Goal: Transaction & Acquisition: Purchase product/service

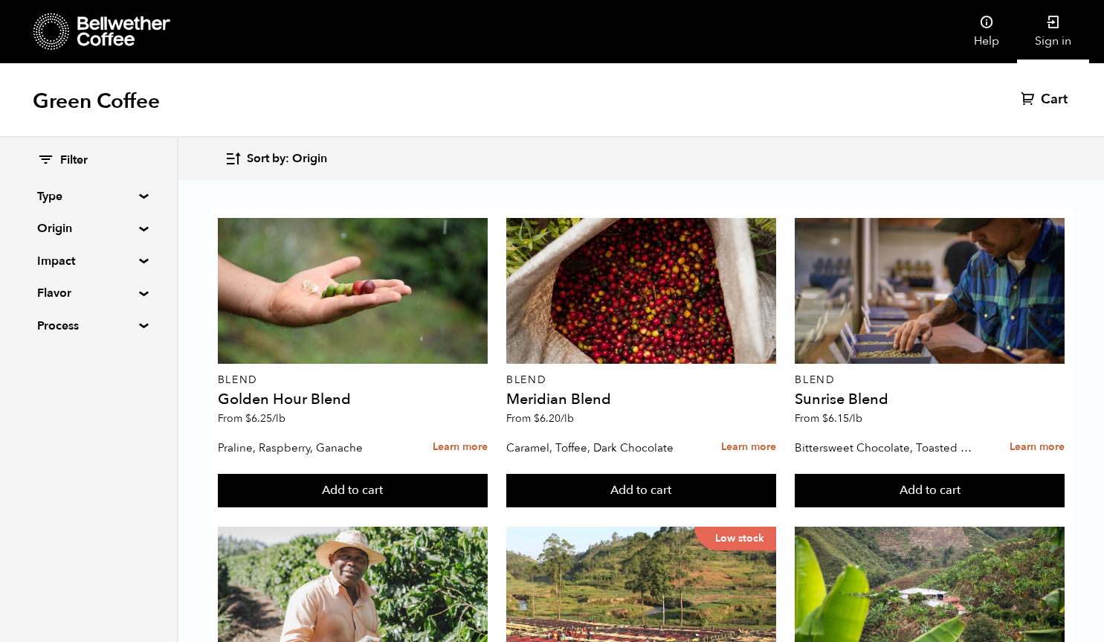
click at [1057, 34] on link "Sign in" at bounding box center [1053, 31] width 72 height 63
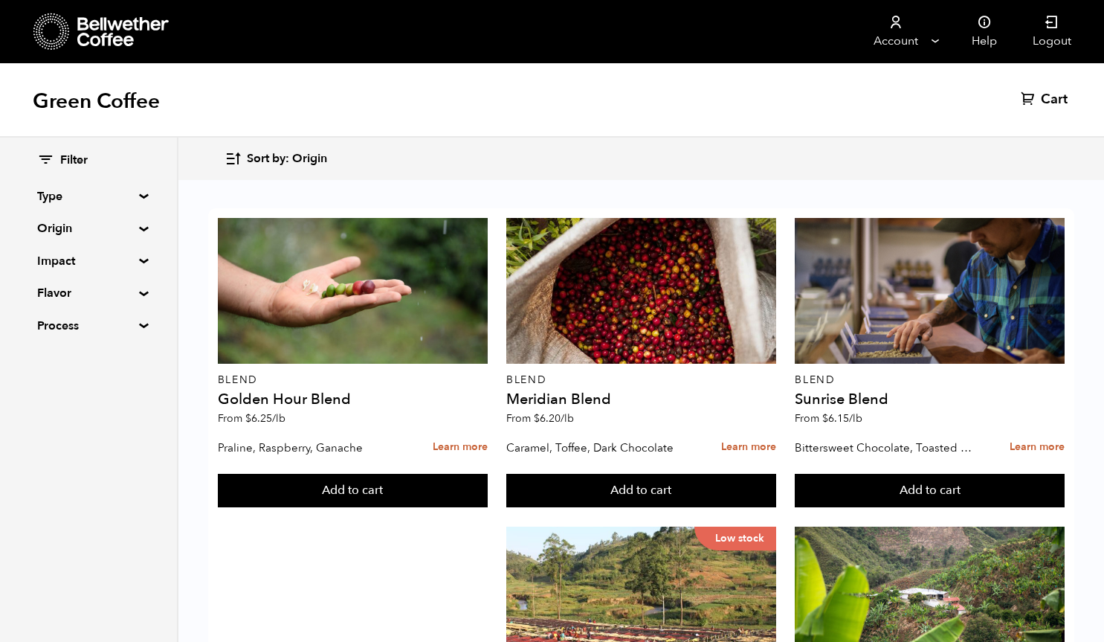
click at [65, 189] on summary "Type" at bounding box center [88, 196] width 103 height 18
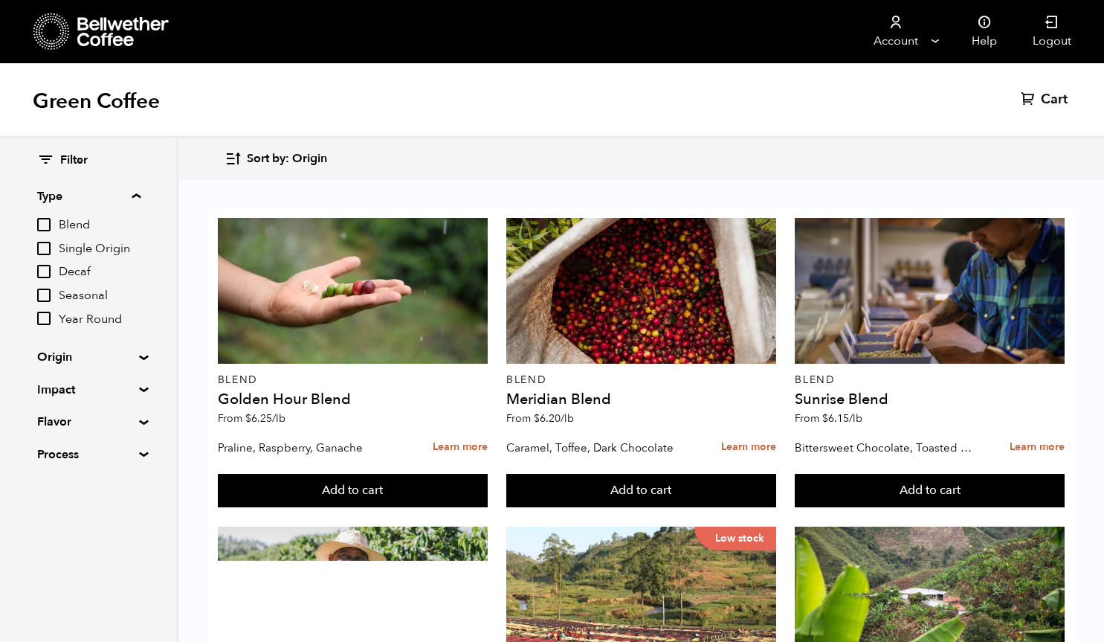
click at [65, 189] on summary "Type" at bounding box center [88, 196] width 103 height 18
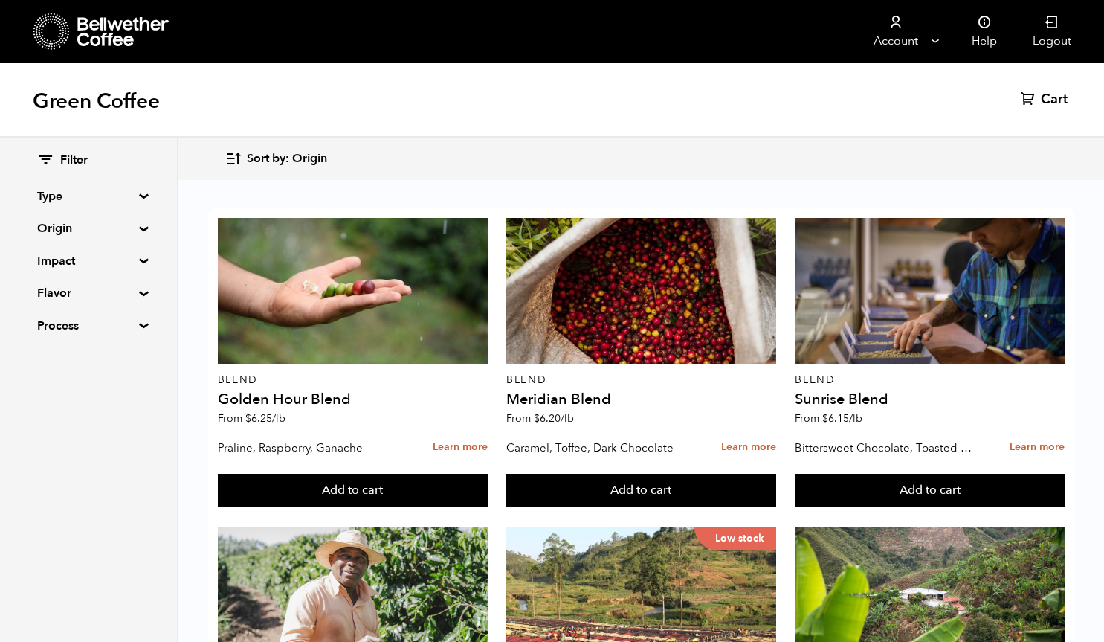
click at [68, 229] on summary "Origin" at bounding box center [88, 228] width 103 height 18
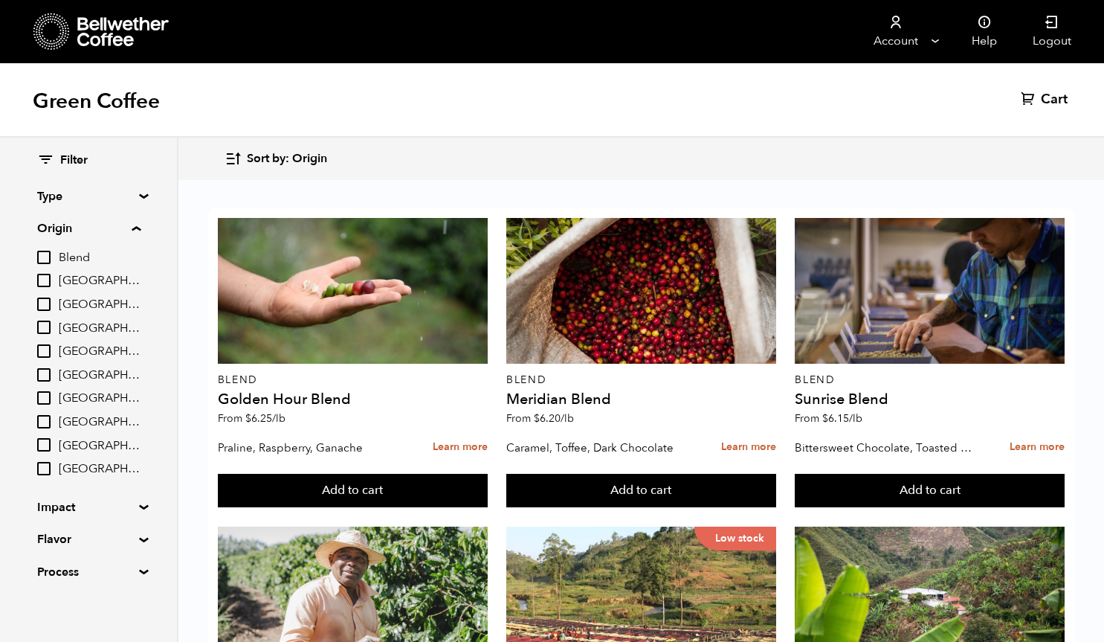
click at [68, 229] on summary "Origin" at bounding box center [88, 228] width 103 height 18
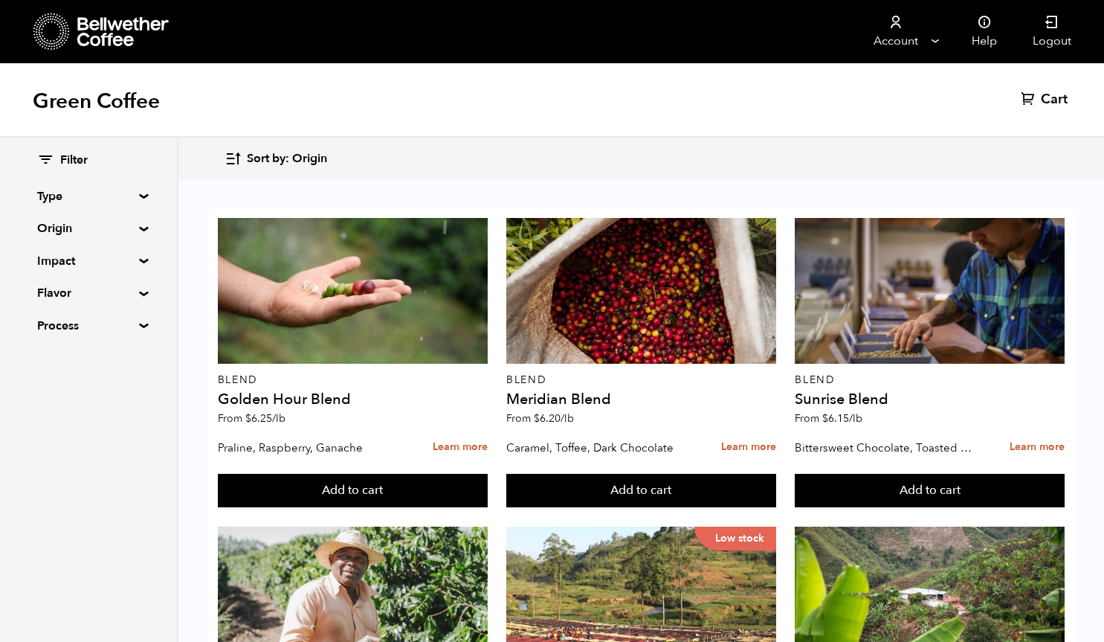
click at [64, 257] on summary "Impact" at bounding box center [88, 261] width 103 height 18
click at [59, 290] on summary "Flavor" at bounding box center [88, 293] width 103 height 18
click at [58, 329] on summary "Process" at bounding box center [88, 326] width 103 height 18
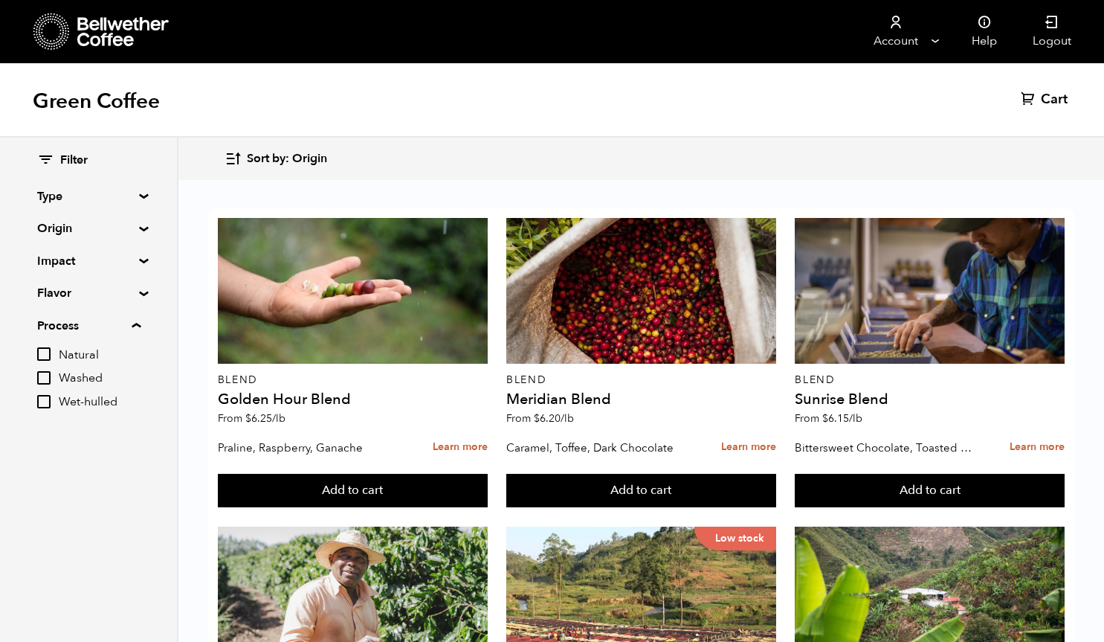
click at [58, 329] on summary "Process" at bounding box center [88, 326] width 103 height 18
click at [126, 107] on h1 "Green Coffee" at bounding box center [96, 101] width 127 height 27
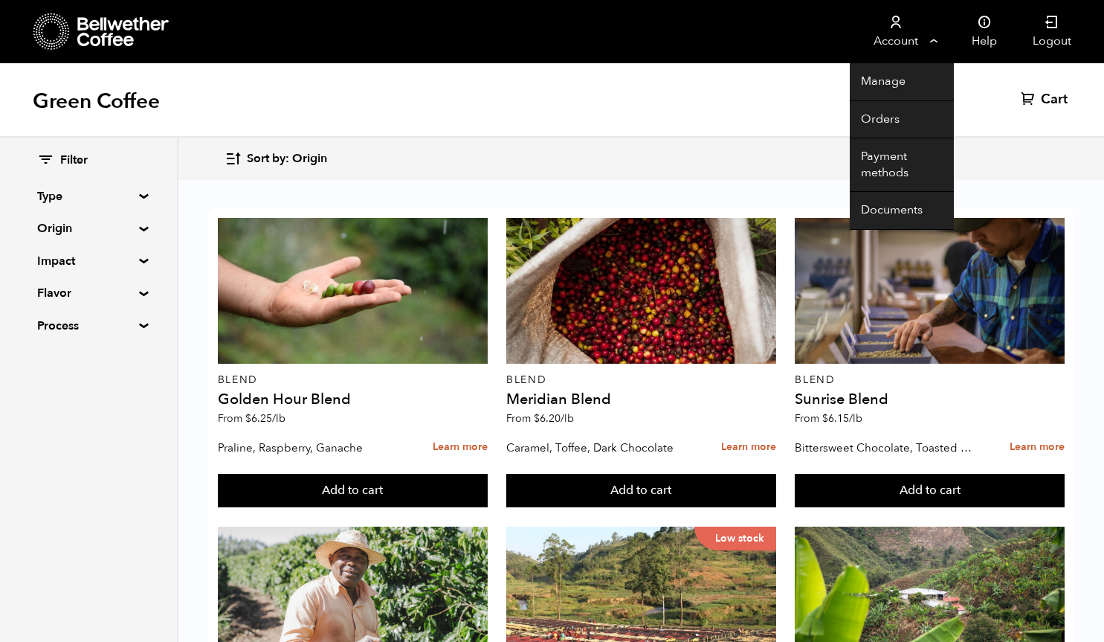
click at [941, 35] on li "Account Manage Orders Payment methods Documents" at bounding box center [902, 31] width 104 height 63
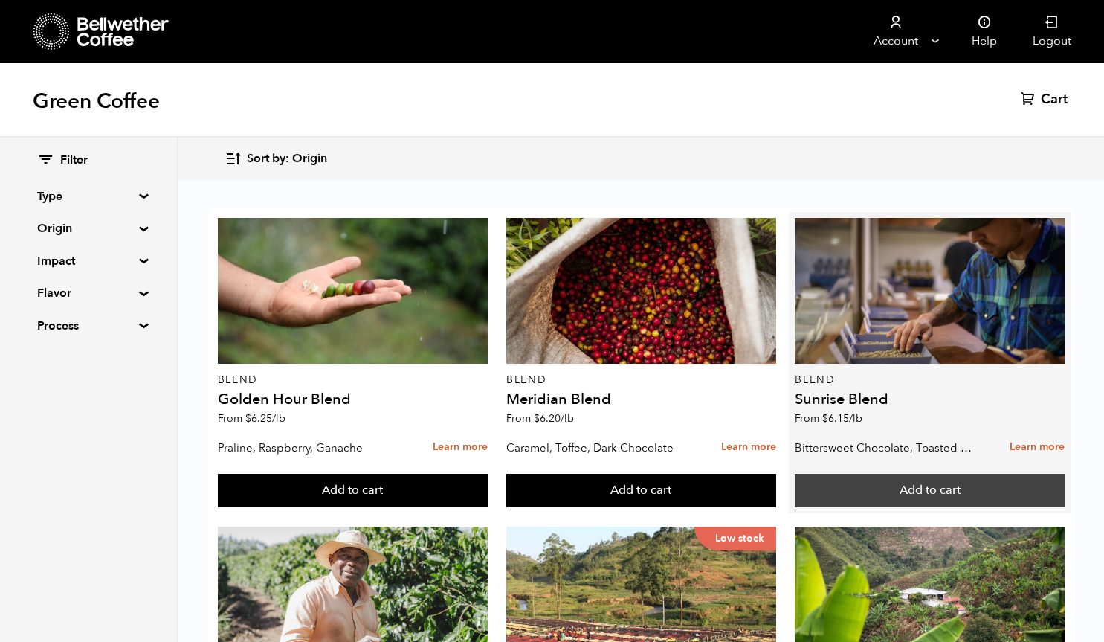
click at [941, 500] on button "Add to cart" at bounding box center [930, 491] width 270 height 34
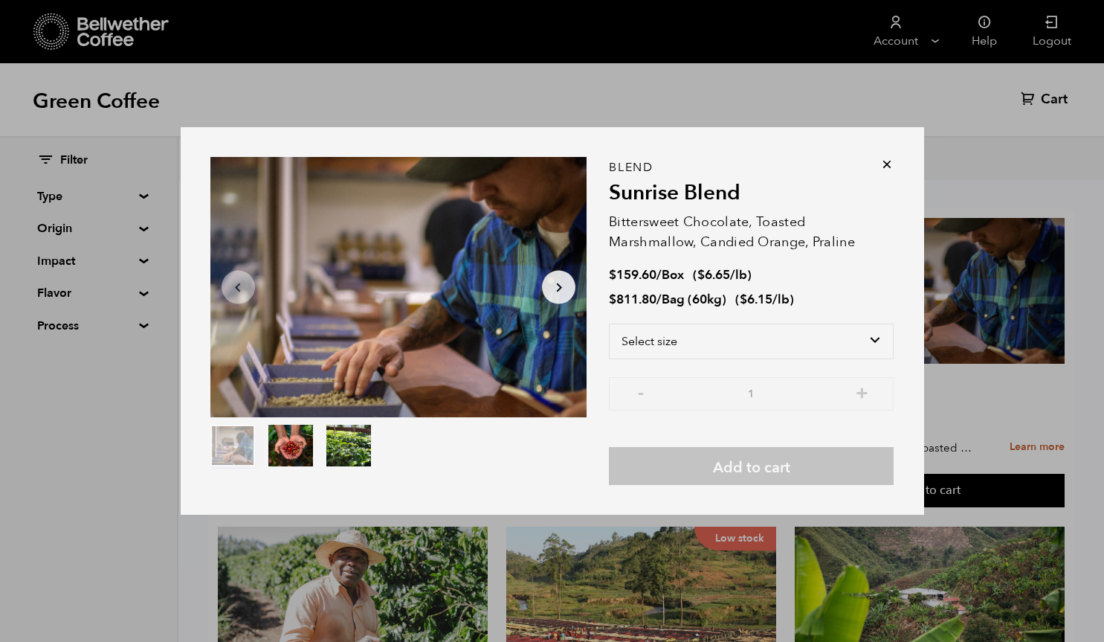
click at [886, 167] on icon at bounding box center [887, 164] width 15 height 15
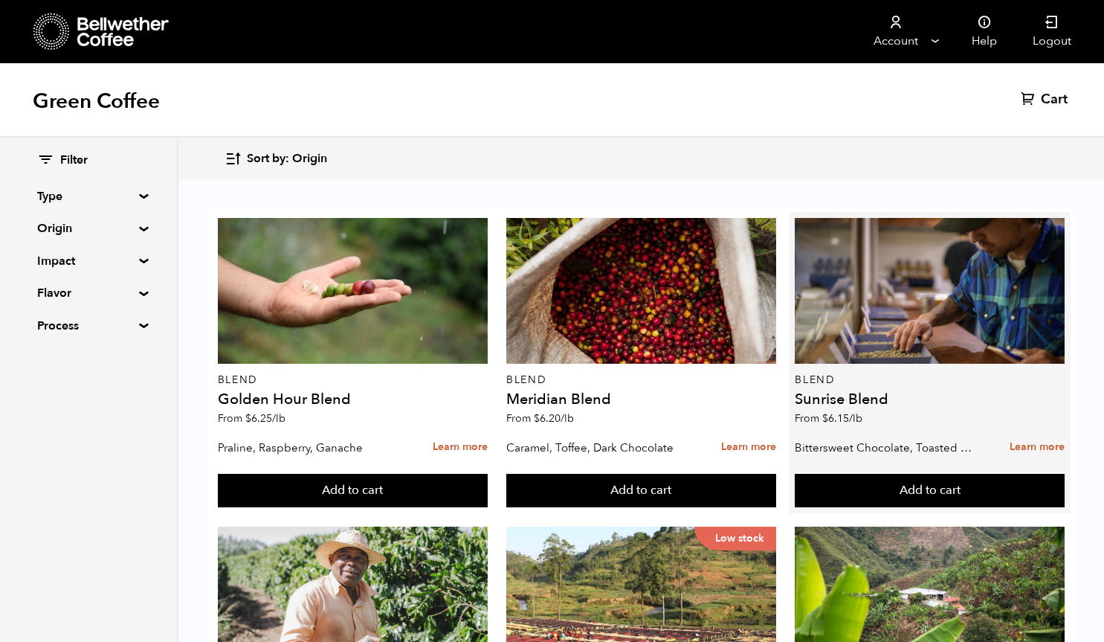
scroll to position [79, 0]
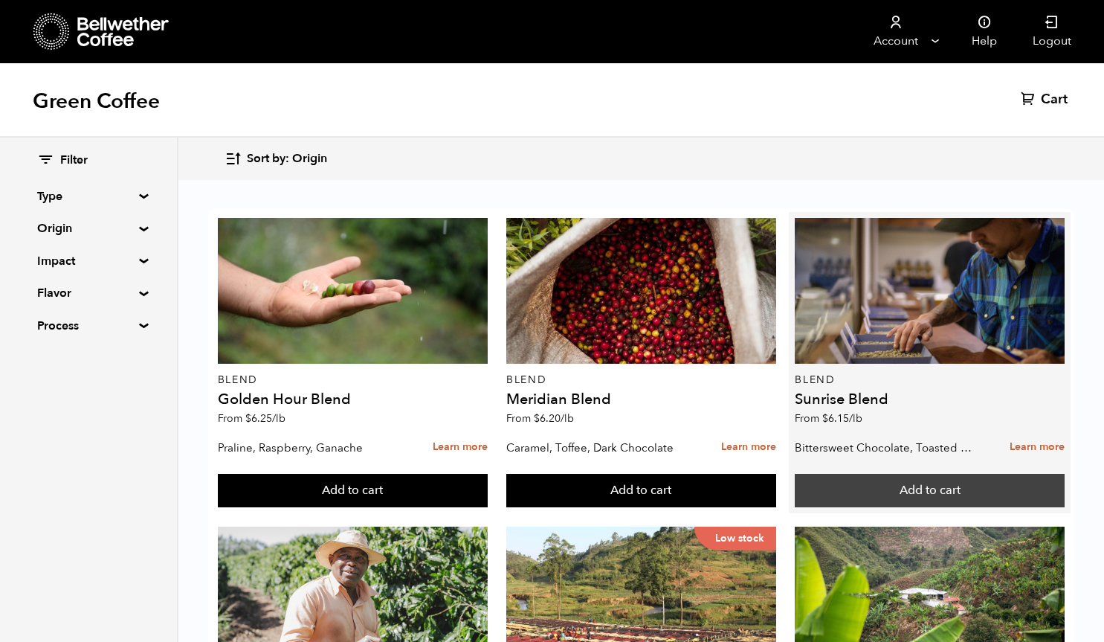
click at [917, 474] on button "Add to cart" at bounding box center [930, 491] width 270 height 34
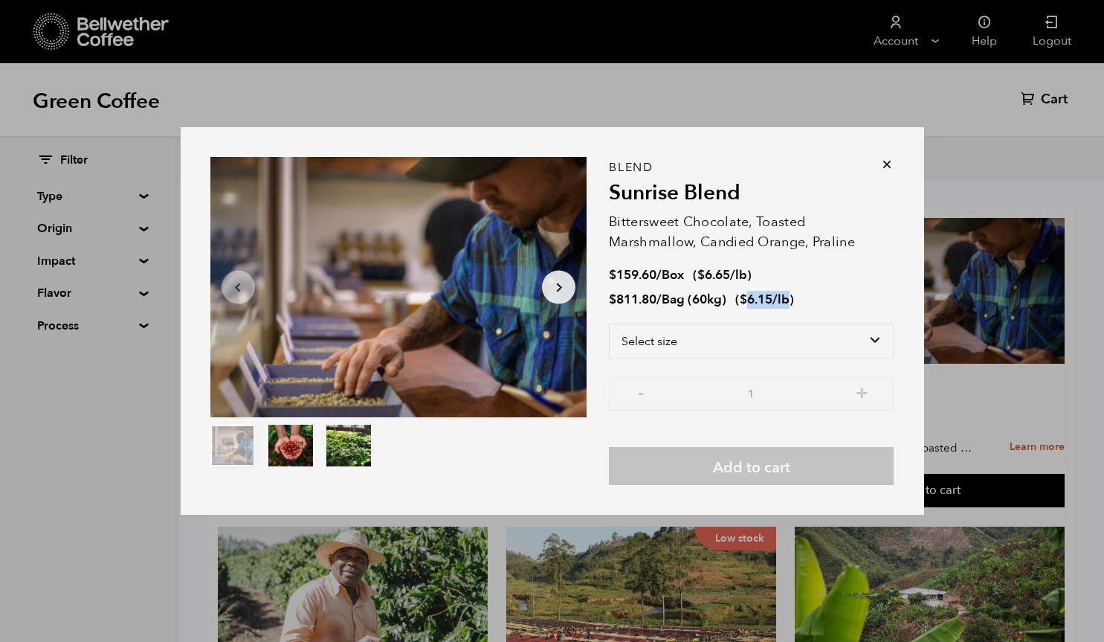
drag, startPoint x: 792, startPoint y: 299, endPoint x: 750, endPoint y: 300, distance: 42.4
click at [750, 300] on span "( $ 6.15 /lb )" at bounding box center [764, 299] width 59 height 17
select select "bag-3"
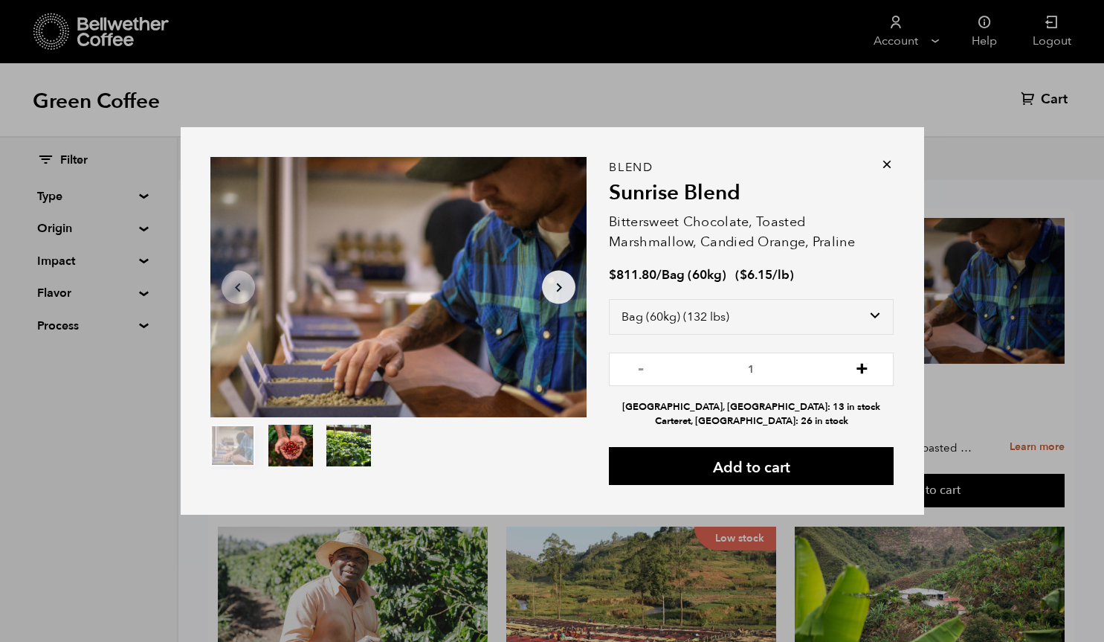
click at [864, 373] on button "+" at bounding box center [862, 367] width 19 height 15
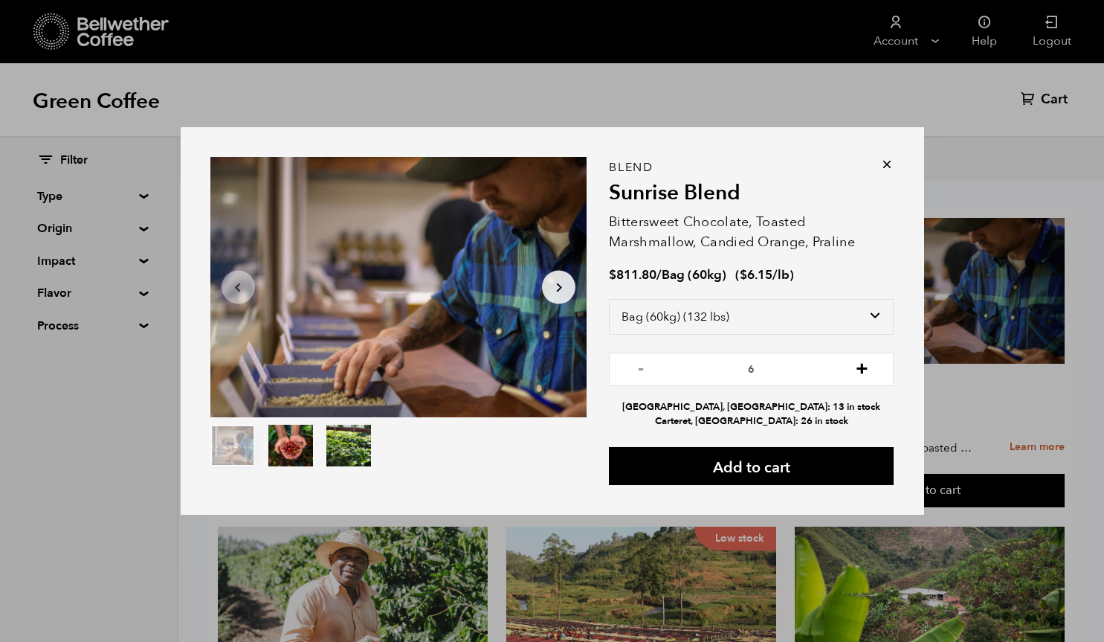
click at [864, 373] on button "+" at bounding box center [862, 367] width 19 height 15
type input "9"
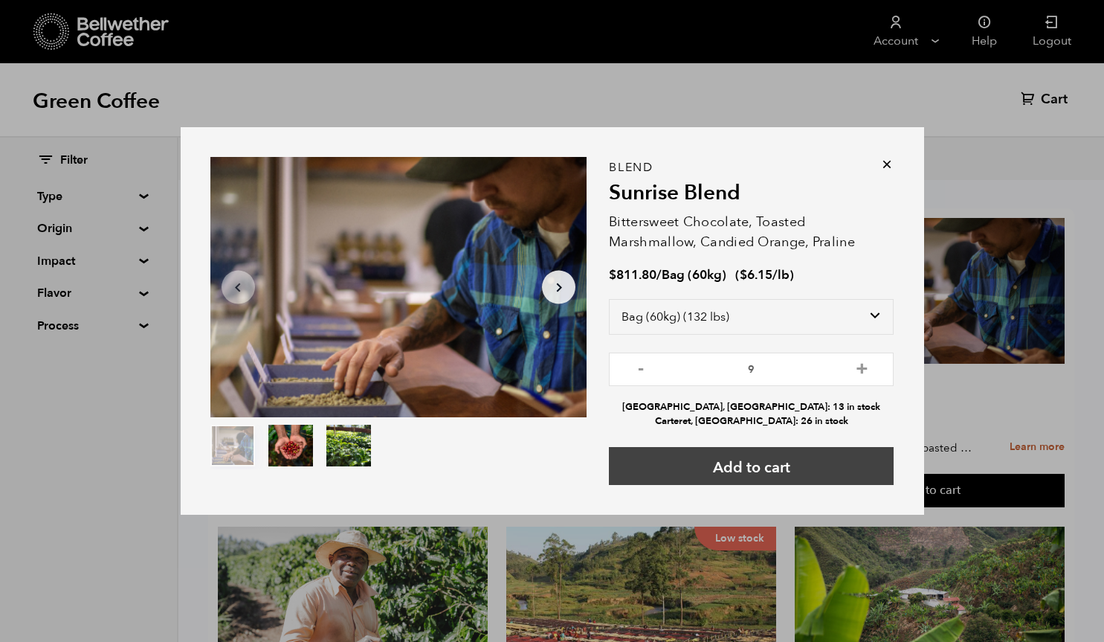
click at [770, 475] on button "Add to cart" at bounding box center [751, 466] width 285 height 38
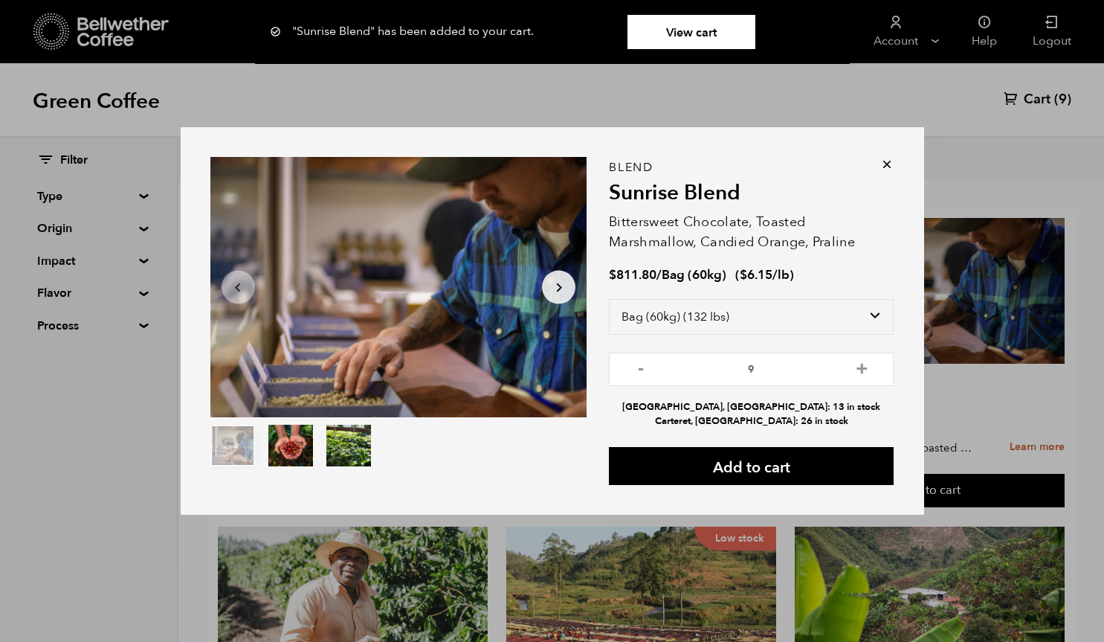
click at [886, 168] on icon at bounding box center [887, 164] width 15 height 15
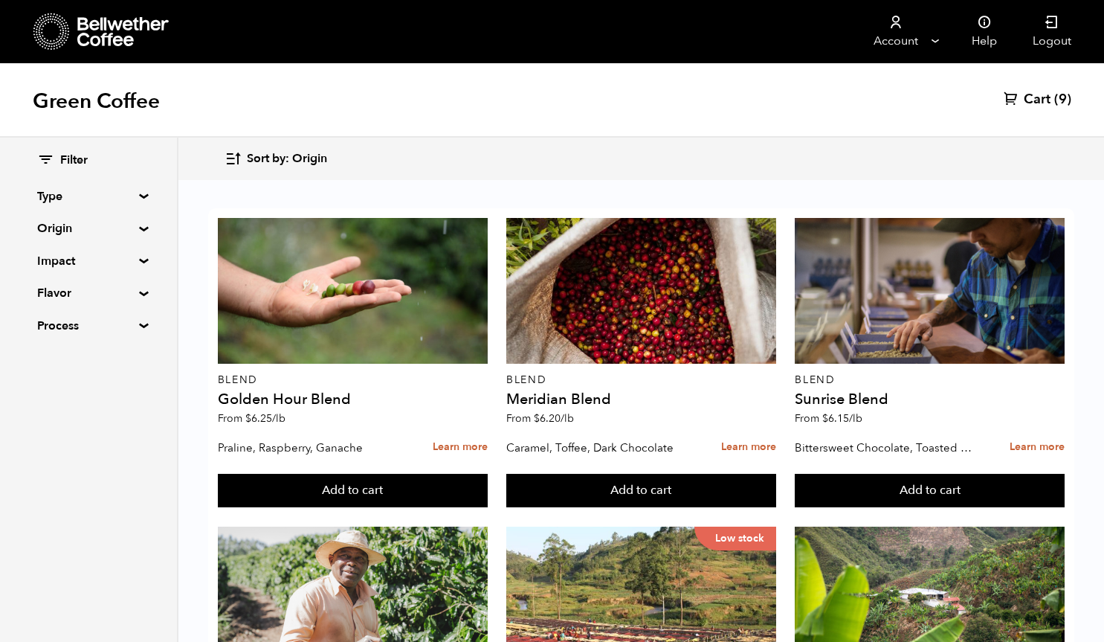
click at [1038, 91] on span "Cart" at bounding box center [1037, 100] width 27 height 18
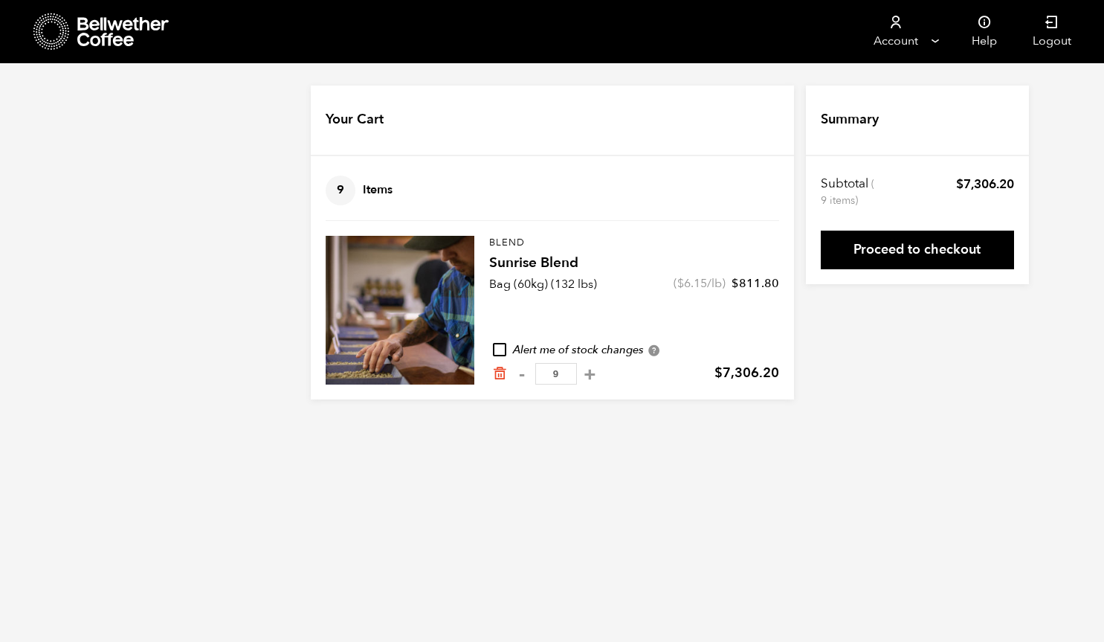
click at [118, 39] on icon at bounding box center [123, 32] width 93 height 30
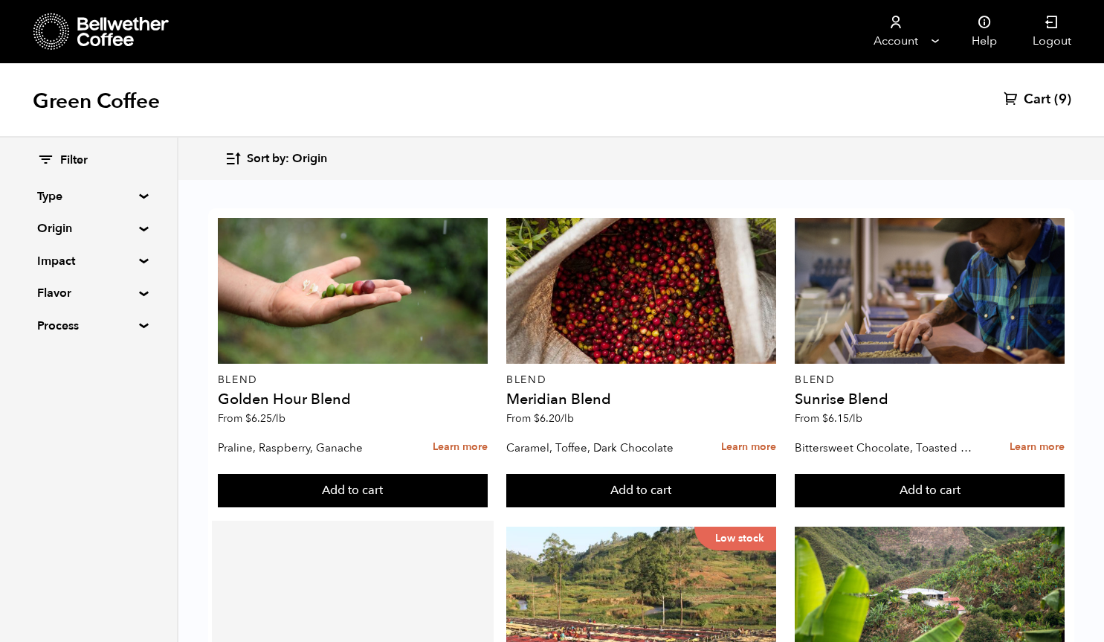
scroll to position [260, 0]
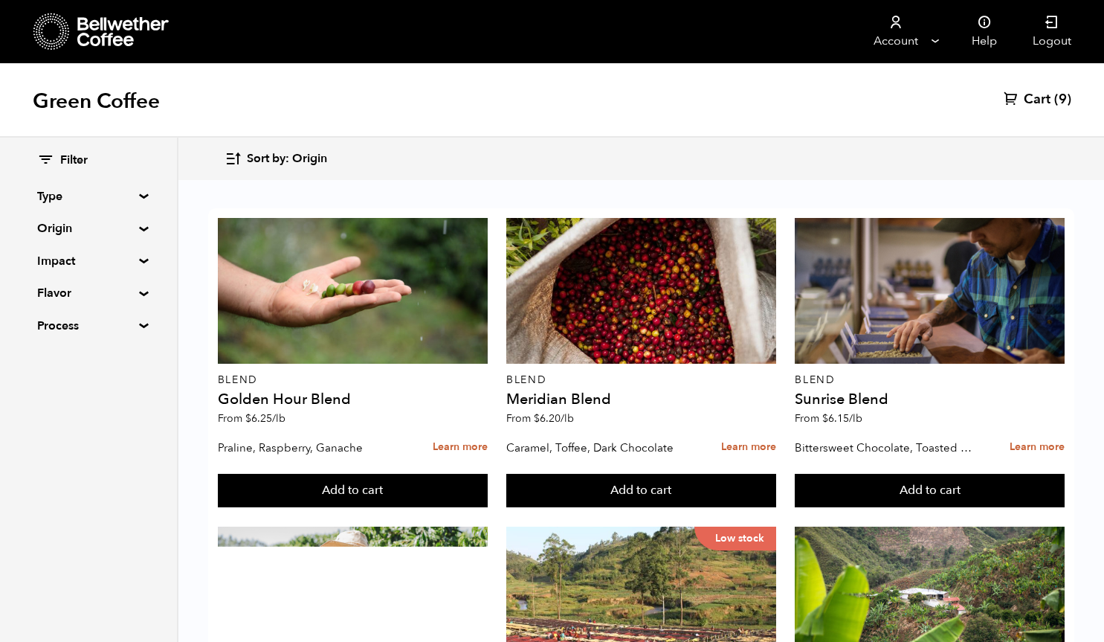
click at [135, 225] on summary "Origin" at bounding box center [88, 228] width 103 height 18
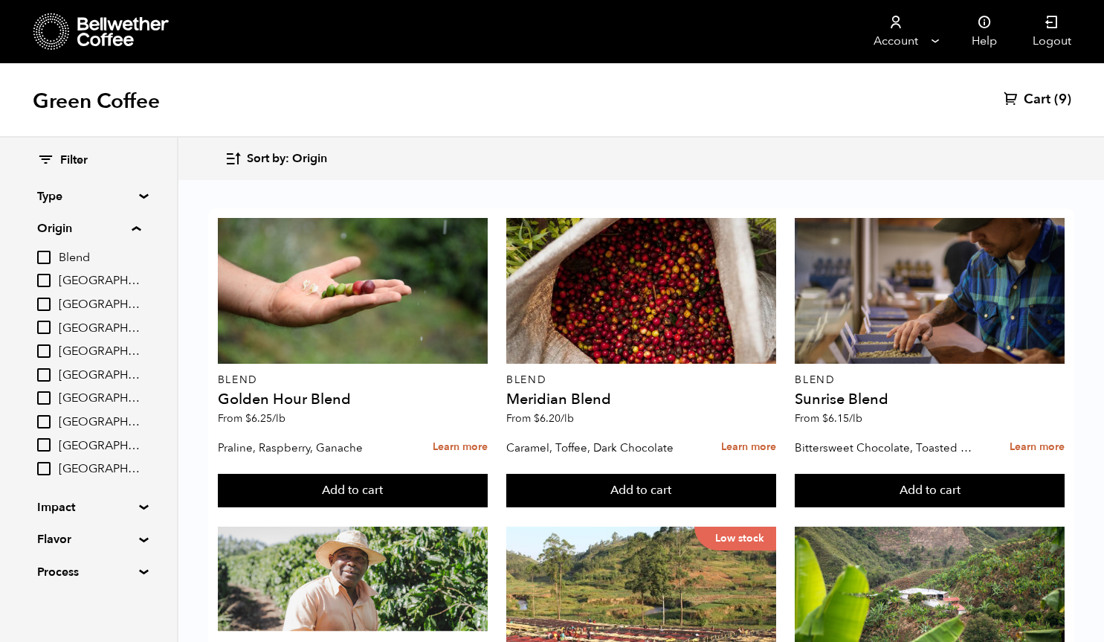
click at [135, 225] on summary "Origin" at bounding box center [88, 228] width 103 height 18
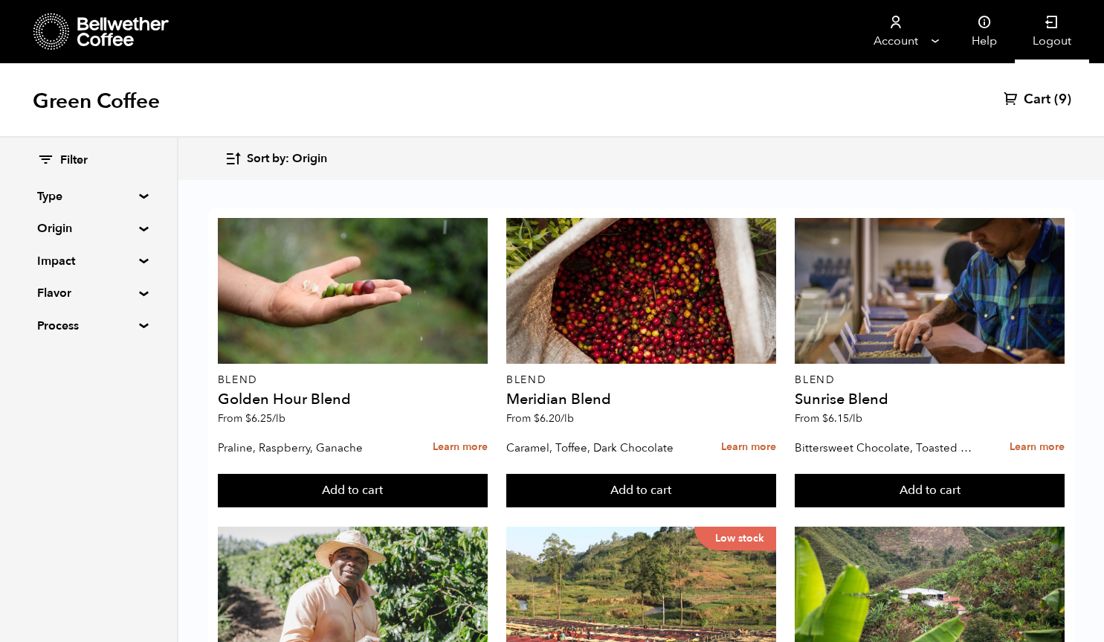
click at [1017, 0] on link "Logout" at bounding box center [1052, 31] width 74 height 63
